Goal: Task Accomplishment & Management: Manage account settings

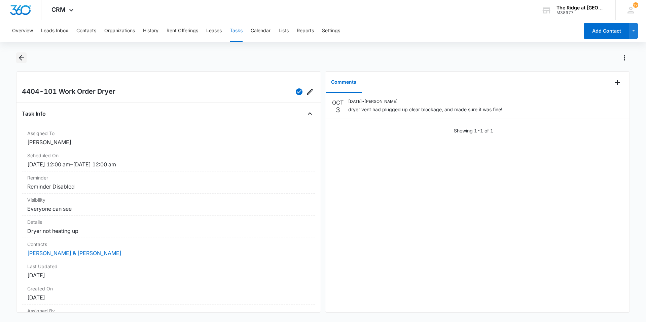
click at [21, 59] on icon "Back" at bounding box center [21, 58] width 8 height 8
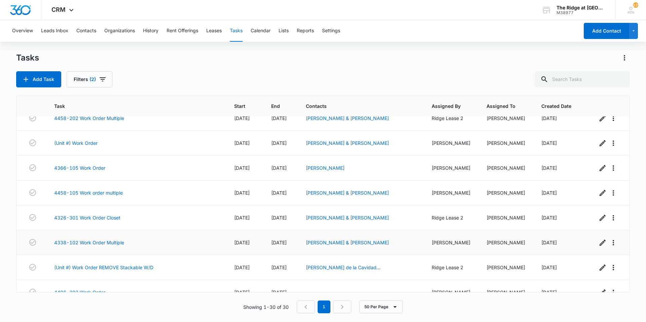
scroll to position [571, 0]
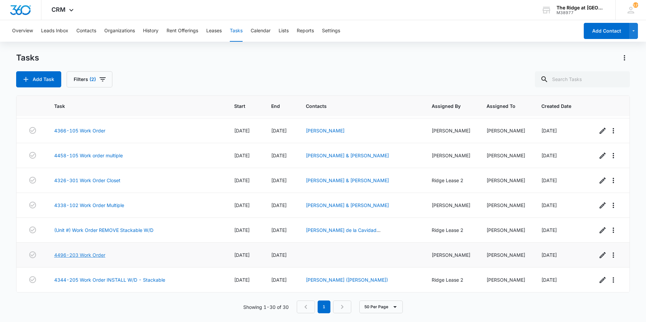
click at [85, 255] on link "4496-203 Work Order" at bounding box center [79, 255] width 51 height 7
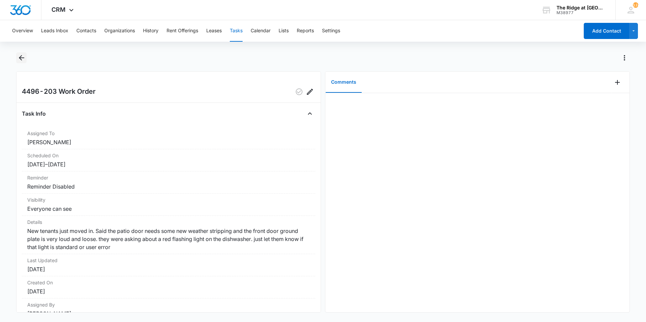
click at [25, 58] on icon "Back" at bounding box center [21, 58] width 8 height 8
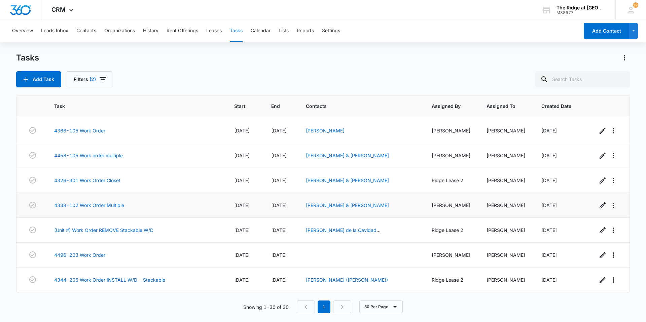
scroll to position [537, 0]
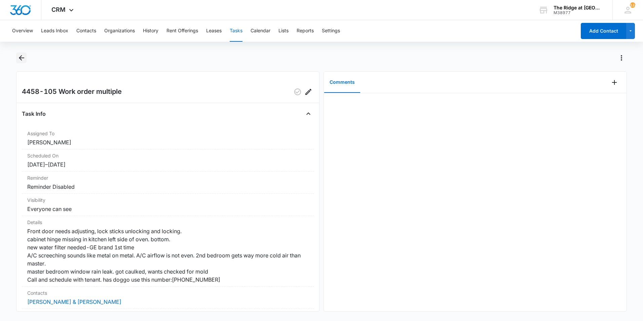
drag, startPoint x: 26, startPoint y: 63, endPoint x: 22, endPoint y: 59, distance: 5.5
click at [22, 59] on icon "Back" at bounding box center [21, 58] width 8 height 8
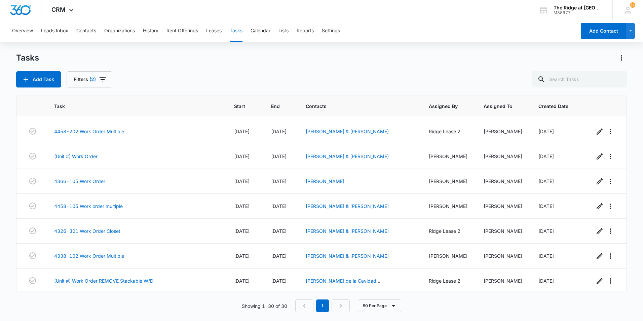
scroll to position [572, 0]
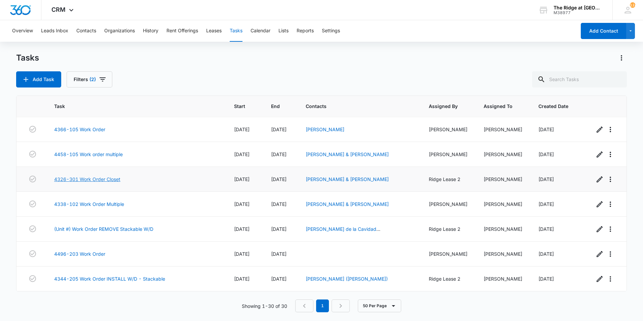
click at [64, 179] on link "4326-301 Work Order Closet" at bounding box center [87, 179] width 66 height 7
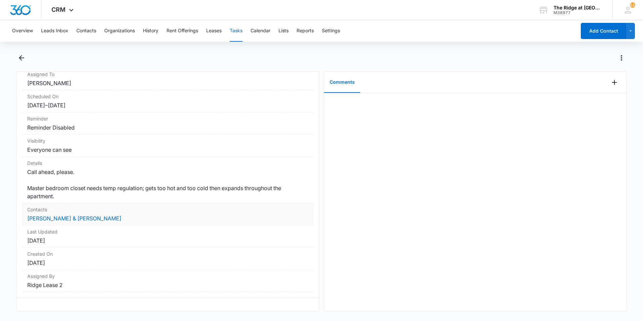
scroll to position [64, 0]
click at [81, 215] on link "[PERSON_NAME] & [PERSON_NAME]" at bounding box center [74, 218] width 94 height 7
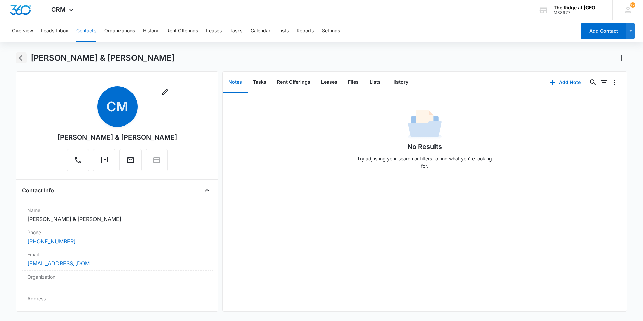
click at [20, 56] on icon "Back" at bounding box center [21, 58] width 8 height 8
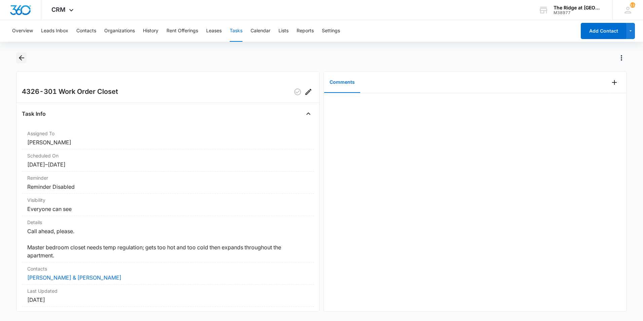
click at [19, 62] on button "Back" at bounding box center [21, 57] width 10 height 11
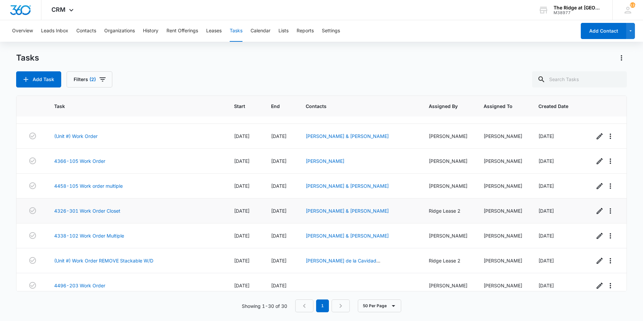
scroll to position [505, 0]
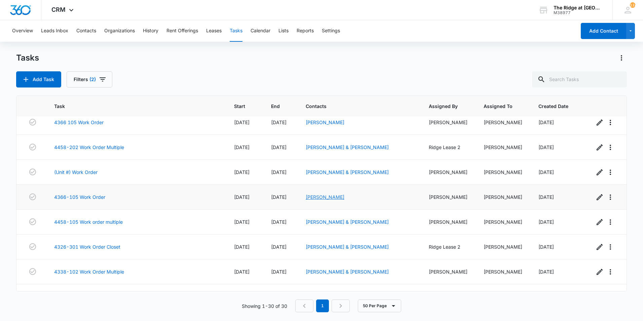
click at [332, 196] on link "[PERSON_NAME]" at bounding box center [325, 197] width 39 height 6
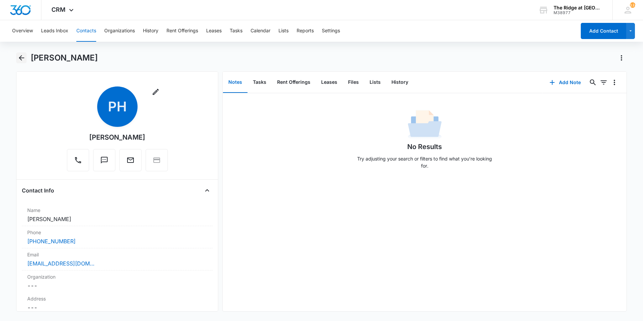
click at [24, 55] on icon "Back" at bounding box center [21, 58] width 8 height 8
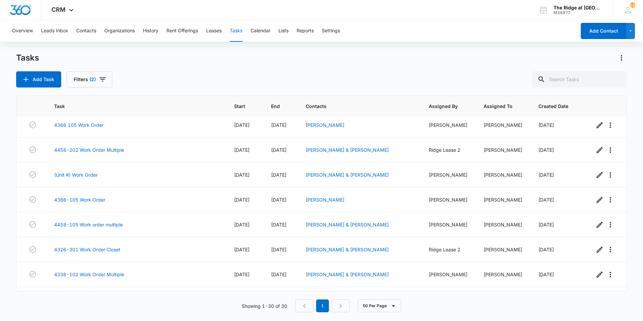
scroll to position [505, 0]
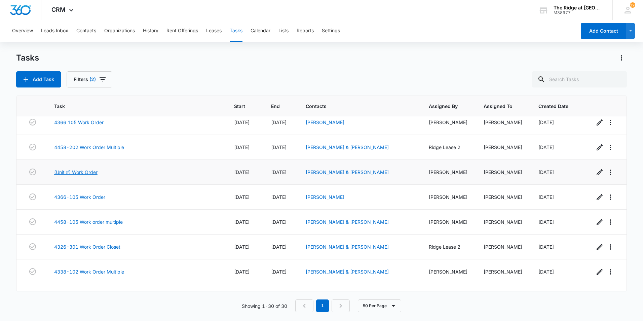
click at [76, 174] on link "(Unit #) Work Order" at bounding box center [75, 172] width 43 height 7
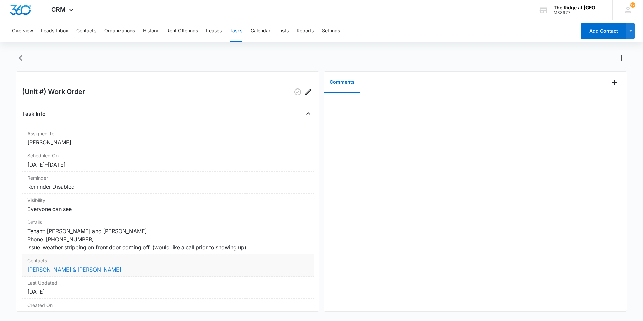
click at [60, 272] on link "[PERSON_NAME] & [PERSON_NAME]" at bounding box center [74, 269] width 94 height 7
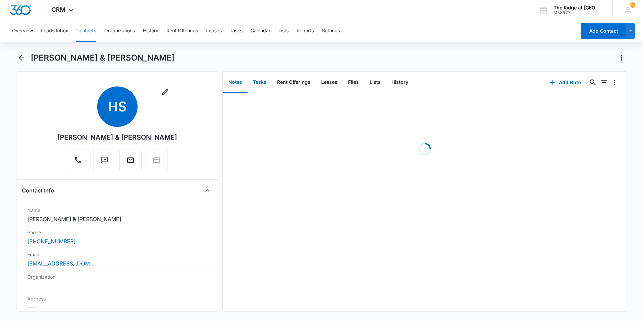
click at [264, 84] on button "Tasks" at bounding box center [260, 82] width 24 height 21
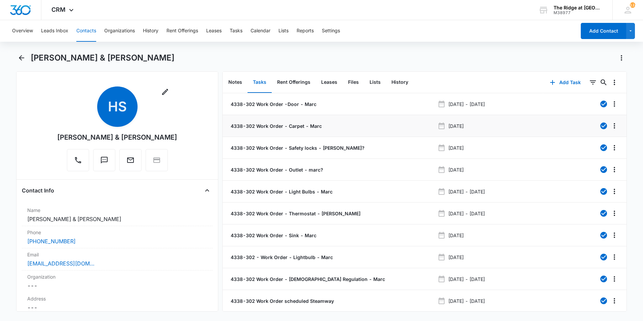
scroll to position [27, 0]
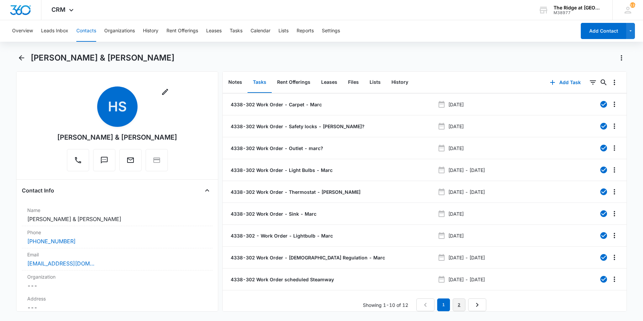
click at [461, 299] on link "2" at bounding box center [459, 304] width 13 height 13
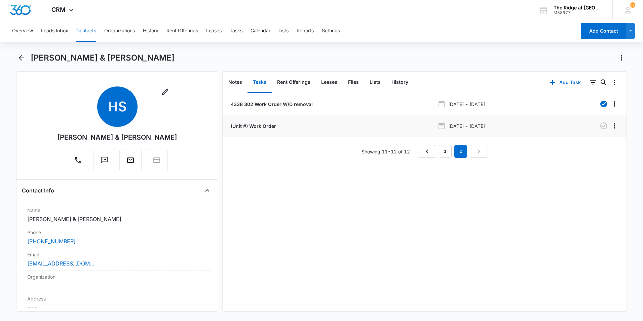
click at [321, 128] on div "(Unit #) Work Order" at bounding box center [332, 125] width 206 height 7
click at [272, 128] on p "(Unit #) Work Order" at bounding box center [252, 125] width 47 height 7
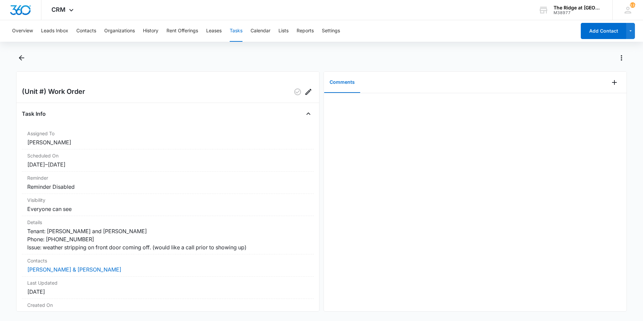
click at [20, 50] on div "Overview Leads Inbox Contacts Organizations History Rent Offerings Leases Tasks…" at bounding box center [321, 169] width 643 height 299
click at [21, 55] on icon "Back" at bounding box center [21, 58] width 8 height 8
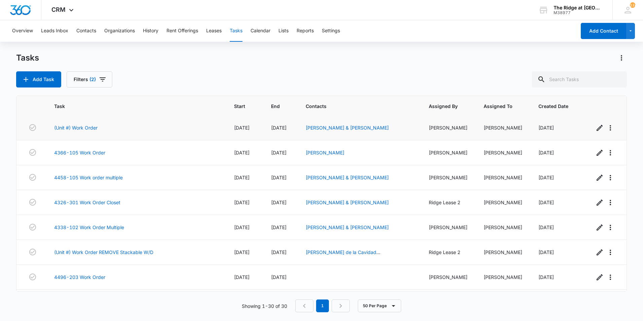
scroll to position [539, 0]
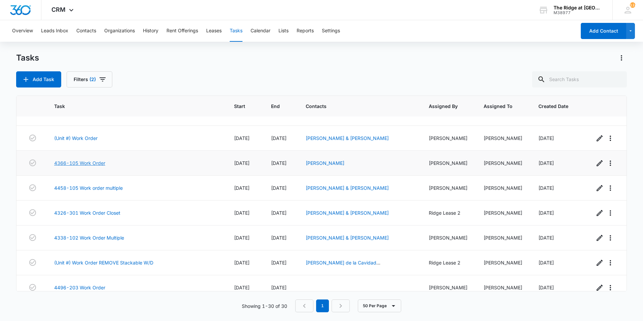
click at [92, 165] on link "4366-105 Work Order" at bounding box center [79, 163] width 51 height 7
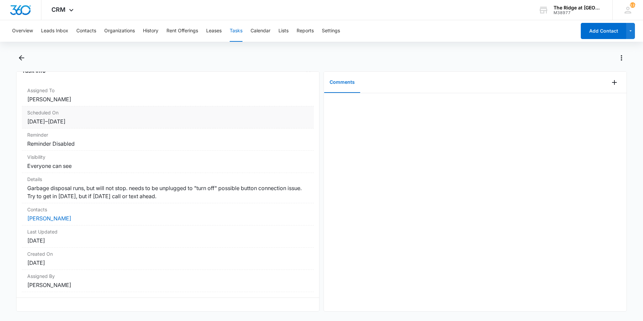
scroll to position [48, 0]
click at [46, 215] on link "[PERSON_NAME]" at bounding box center [49, 218] width 44 height 7
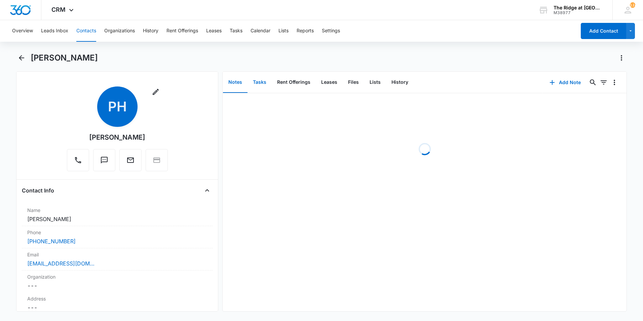
click at [260, 80] on button "Tasks" at bounding box center [260, 82] width 24 height 21
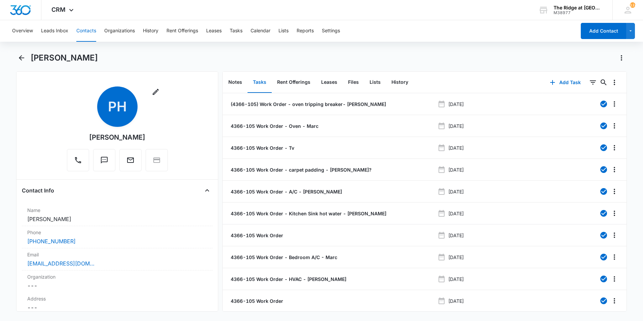
scroll to position [27, 0]
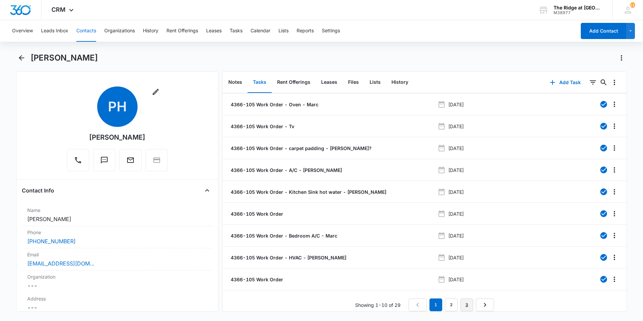
click at [467, 303] on link "3" at bounding box center [467, 304] width 13 height 13
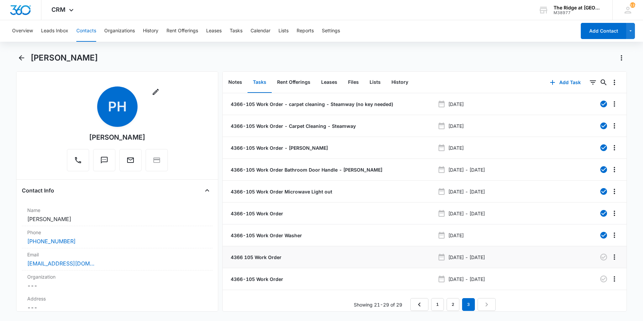
scroll to position [5, 0]
click at [252, 254] on p "4366 105 Work Order" at bounding box center [255, 257] width 52 height 7
